Goal: Task Accomplishment & Management: Use online tool/utility

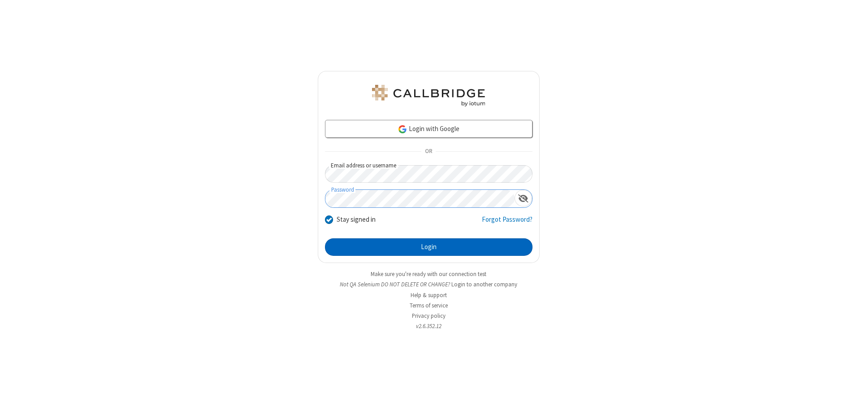
click at [429, 247] on button "Login" at bounding box center [429, 247] width 208 height 18
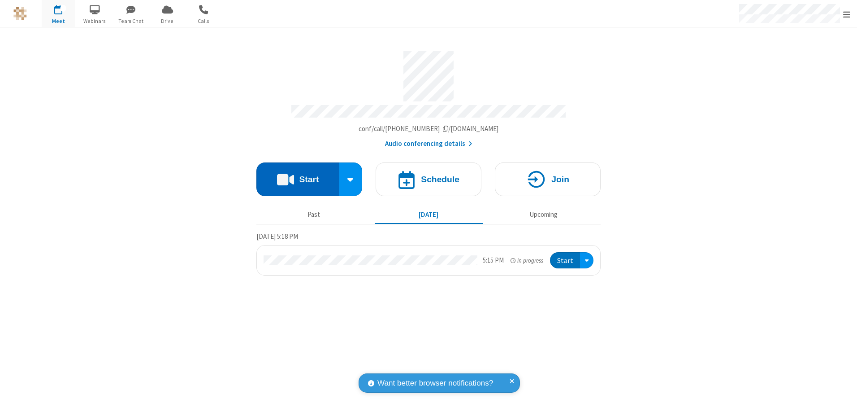
click at [298, 176] on button "Start" at bounding box center [297, 179] width 83 height 34
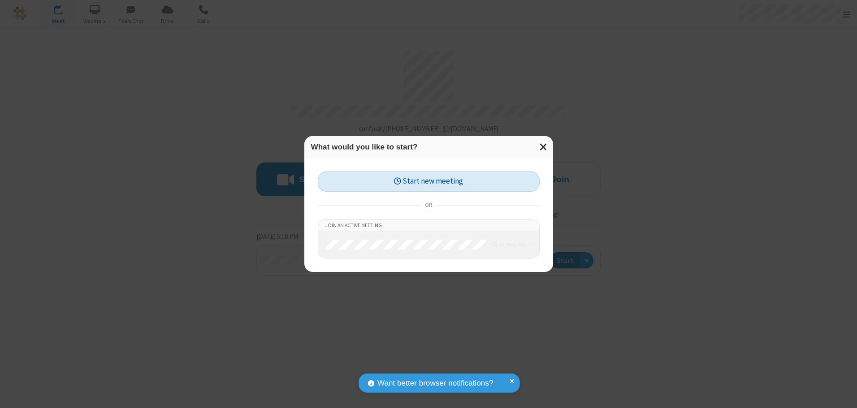
click at [429, 181] on button "Start new meeting" at bounding box center [429, 181] width 222 height 20
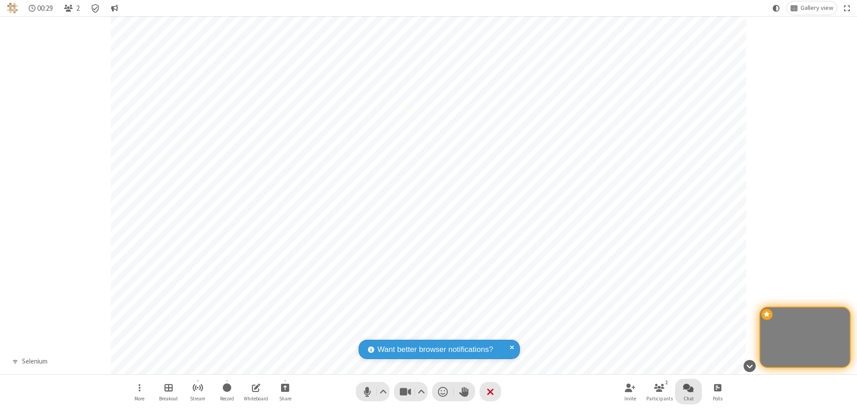
click at [689, 387] on span "Open chat" at bounding box center [688, 387] width 11 height 11
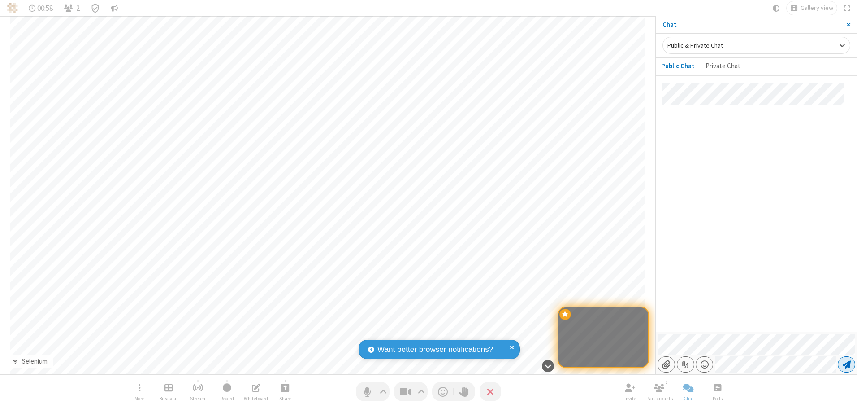
click at [847, 364] on span "Send message" at bounding box center [847, 364] width 8 height 9
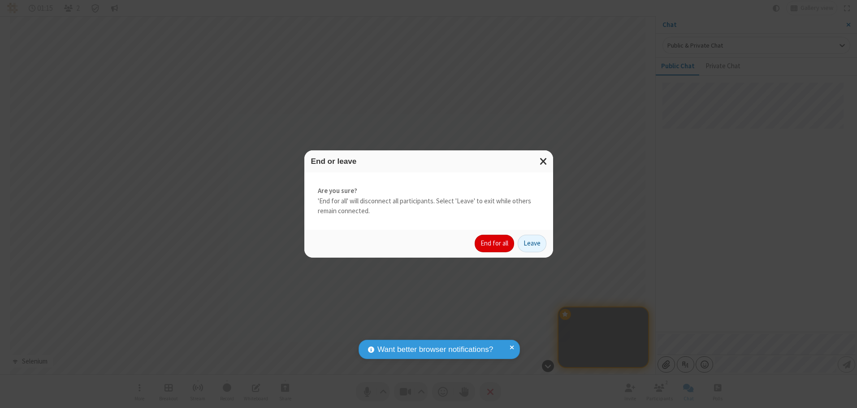
click at [495, 243] on button "End for all" at bounding box center [494, 244] width 39 height 18
